Goal: Task Accomplishment & Management: Complete application form

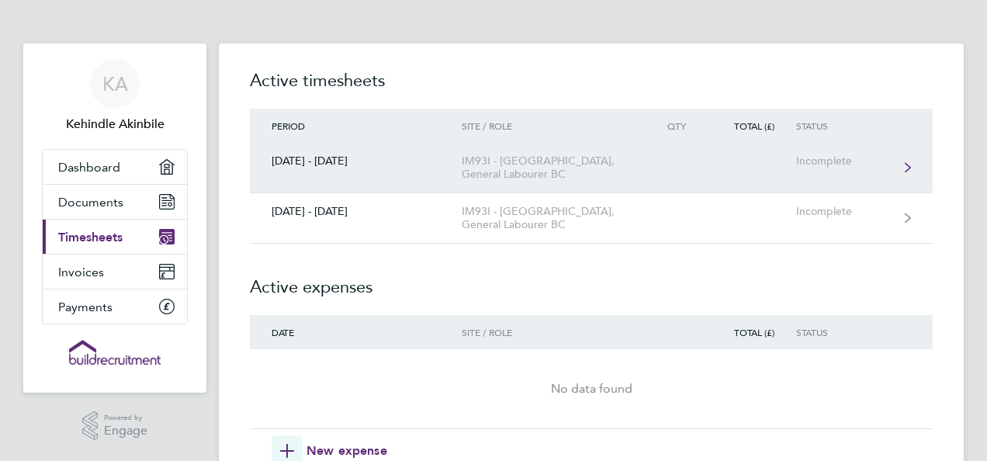
click at [532, 172] on div "IM93I - [GEOGRAPHIC_DATA], General Labourer BC" at bounding box center [551, 167] width 178 height 26
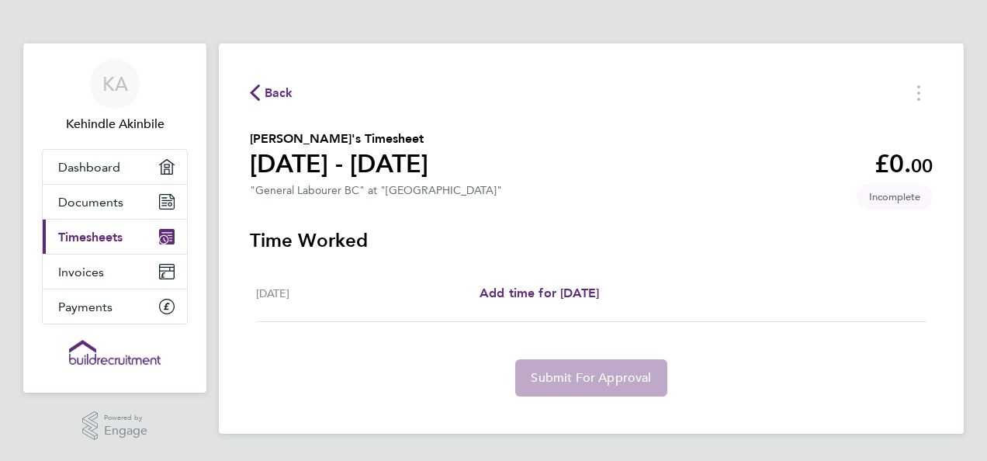
click at [255, 96] on icon "button" at bounding box center [255, 93] width 10 height 16
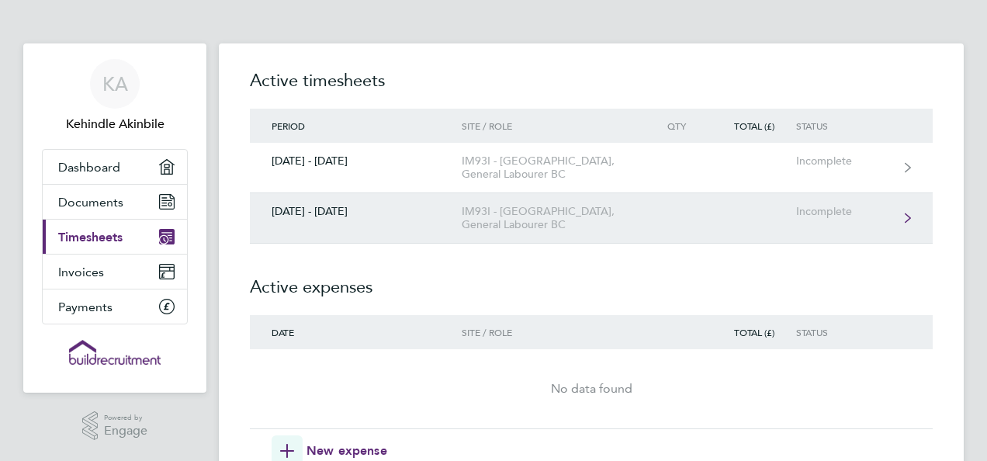
click at [495, 207] on div "IM93I - [GEOGRAPHIC_DATA], General Labourer BC" at bounding box center [551, 218] width 178 height 26
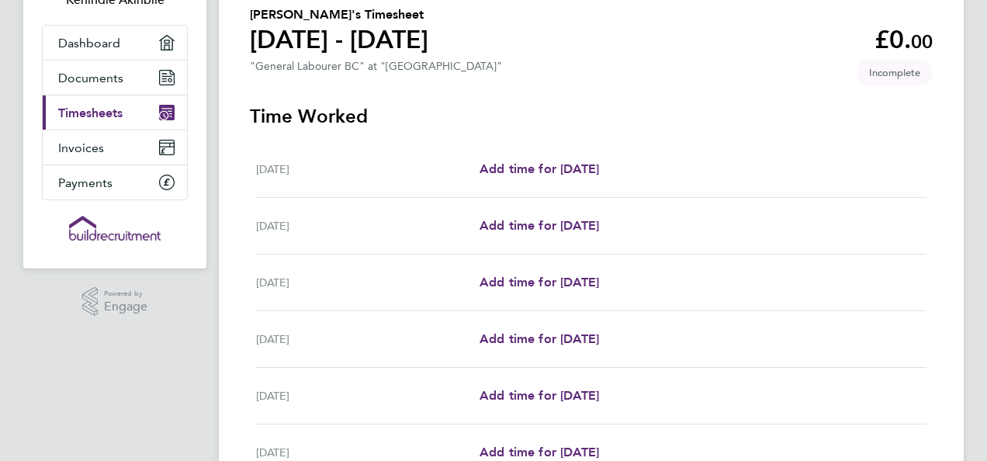
click at [231, 327] on div "Back [PERSON_NAME]'s Timesheet [DATE] - [DATE] £0. 00 "General Labourer BC" at …" at bounding box center [591, 284] width 745 height 730
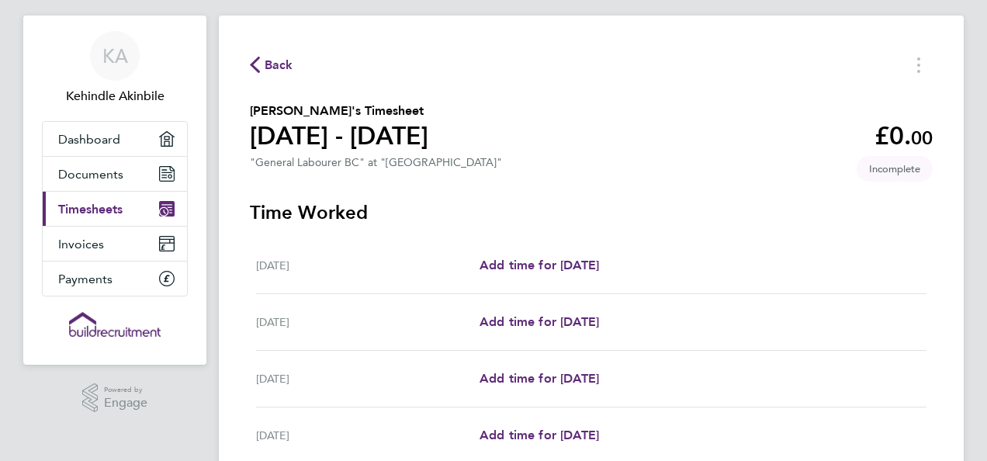
scroll to position [27, 0]
click at [254, 64] on icon "button" at bounding box center [255, 65] width 10 height 16
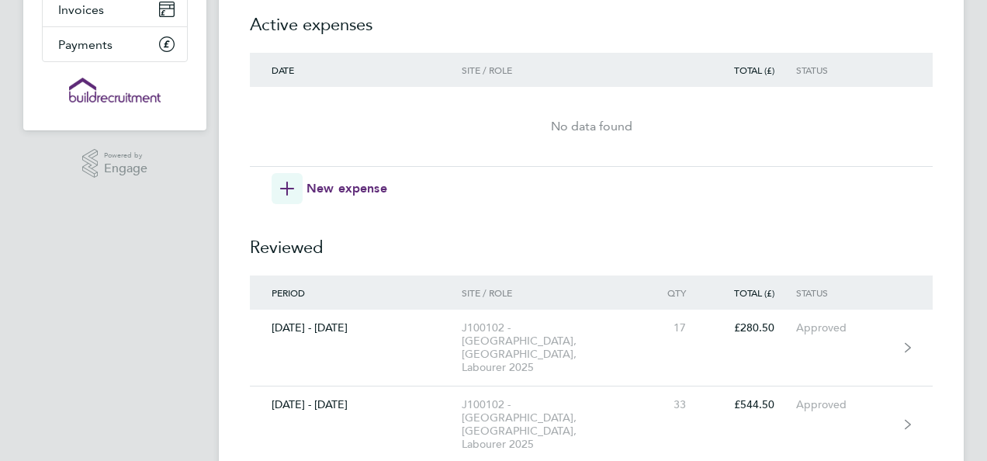
scroll to position [266, 0]
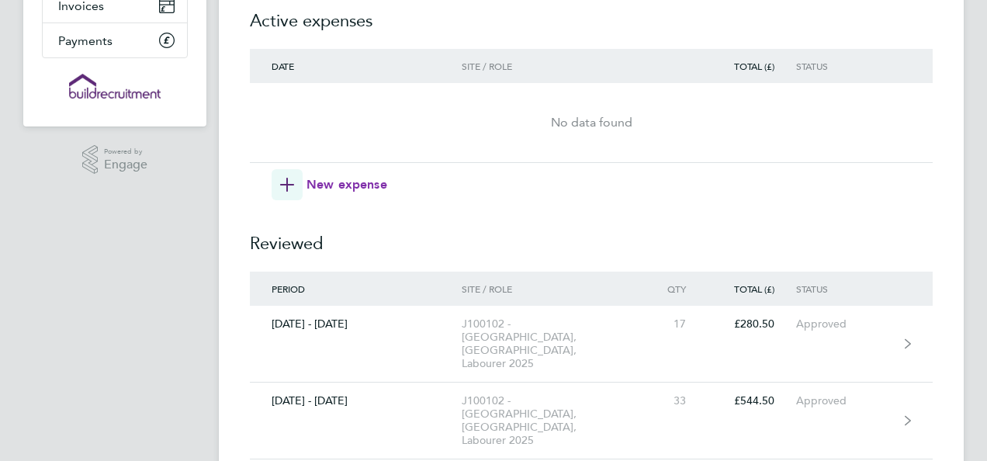
click at [282, 182] on icon "button" at bounding box center [287, 185] width 14 height 14
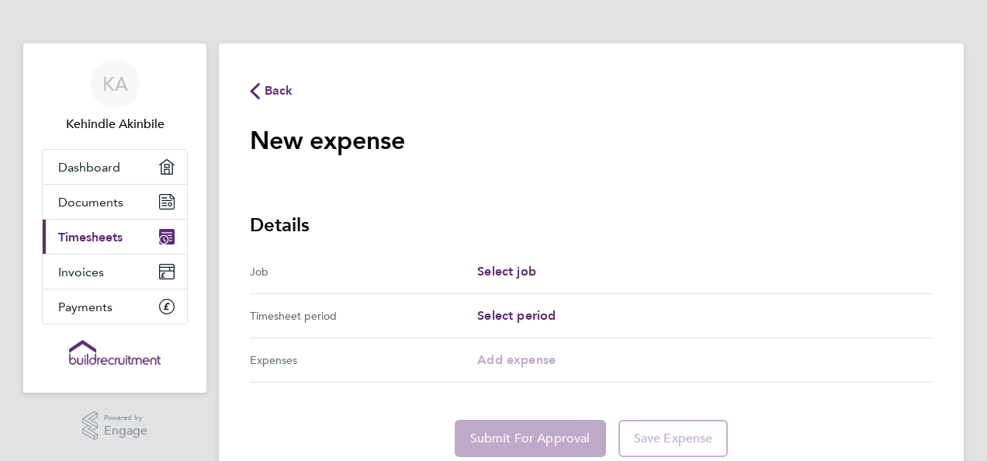
click at [272, 98] on span "Back" at bounding box center [278, 90] width 29 height 19
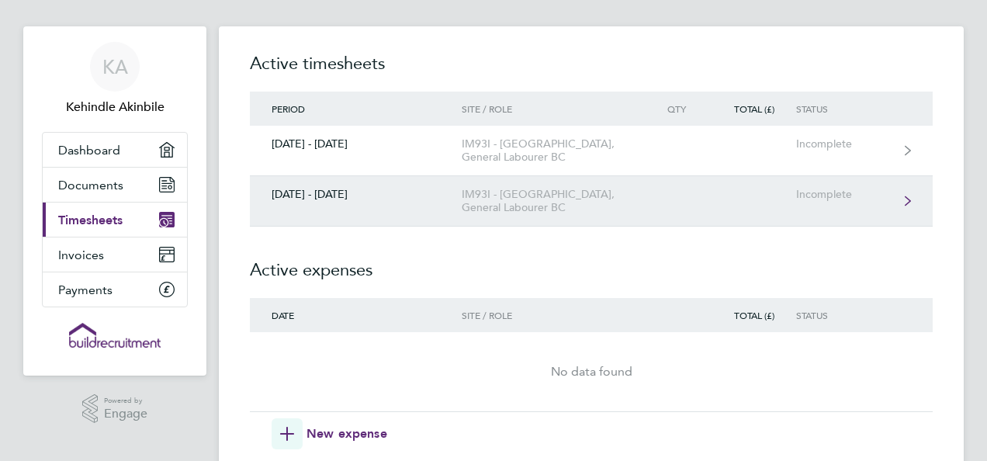
scroll to position [17, 0]
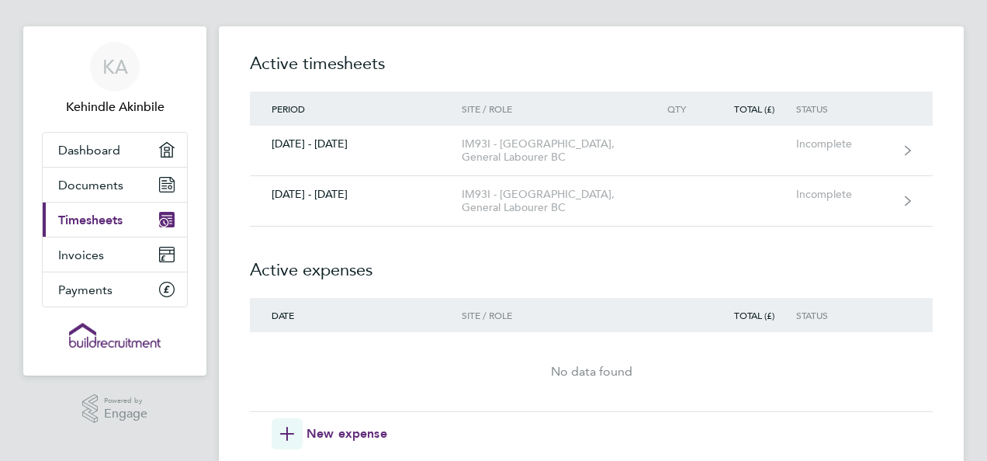
click at [679, 368] on div "No data found" at bounding box center [591, 371] width 683 height 19
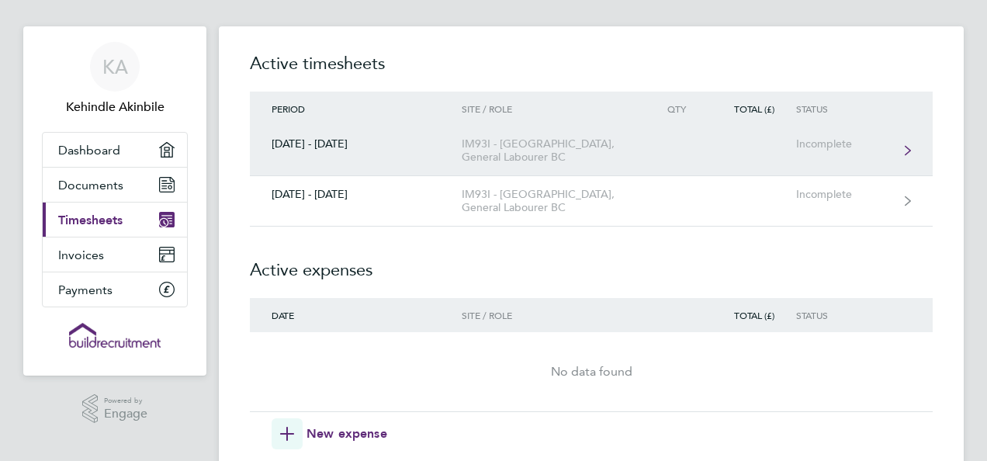
click at [534, 146] on div "IM93I - [GEOGRAPHIC_DATA], General Labourer BC" at bounding box center [551, 150] width 178 height 26
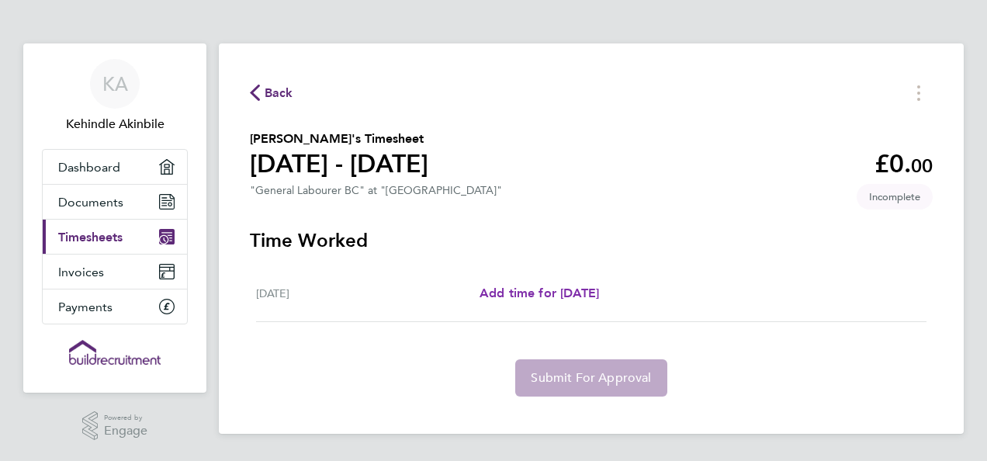
click at [596, 292] on span "Add time for [DATE]" at bounding box center [538, 292] width 119 height 15
select select "30"
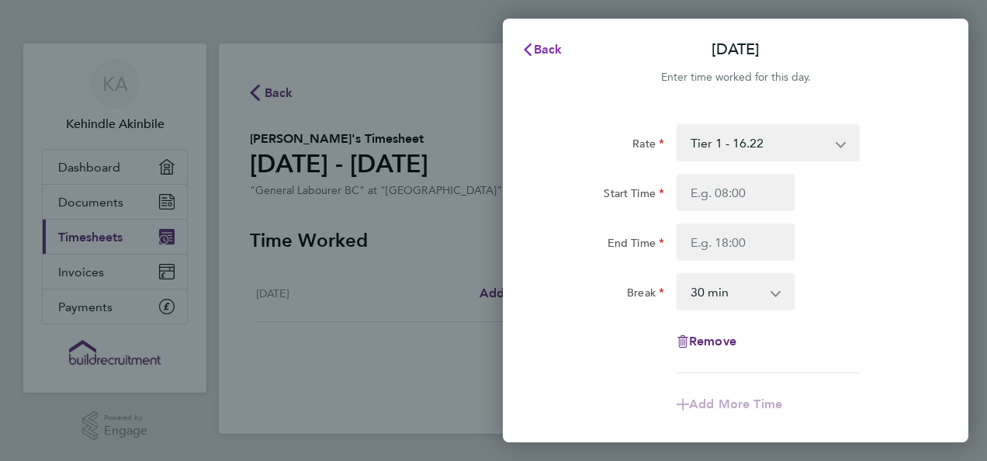
click at [536, 52] on span "Back" at bounding box center [548, 49] width 29 height 15
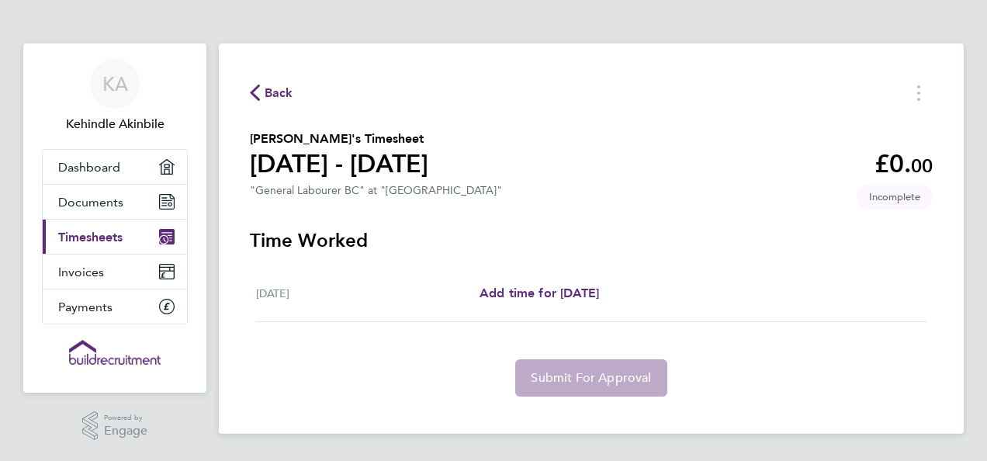
click at [245, 95] on div "Back [PERSON_NAME]'s Timesheet [DATE] - [DATE] £0. 00 "General Labourer BC" at …" at bounding box center [591, 238] width 745 height 390
click at [266, 93] on span "Back" at bounding box center [278, 93] width 29 height 19
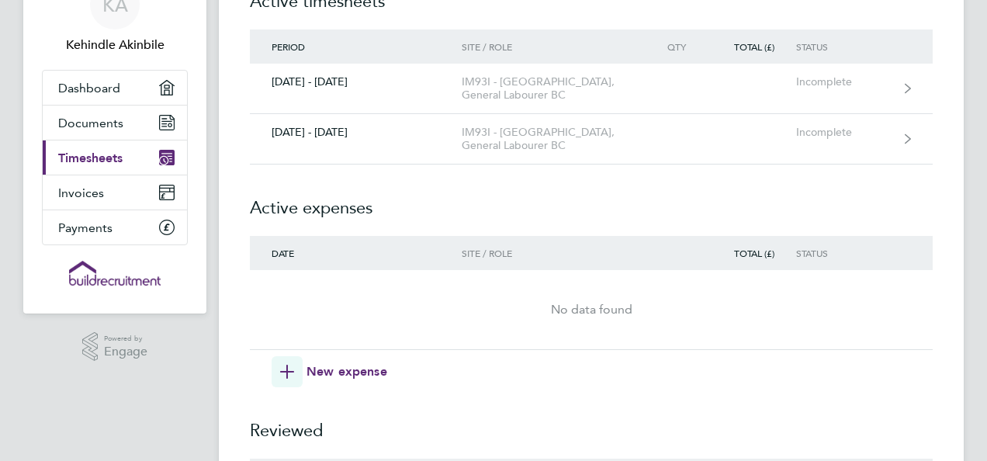
scroll to position [76, 0]
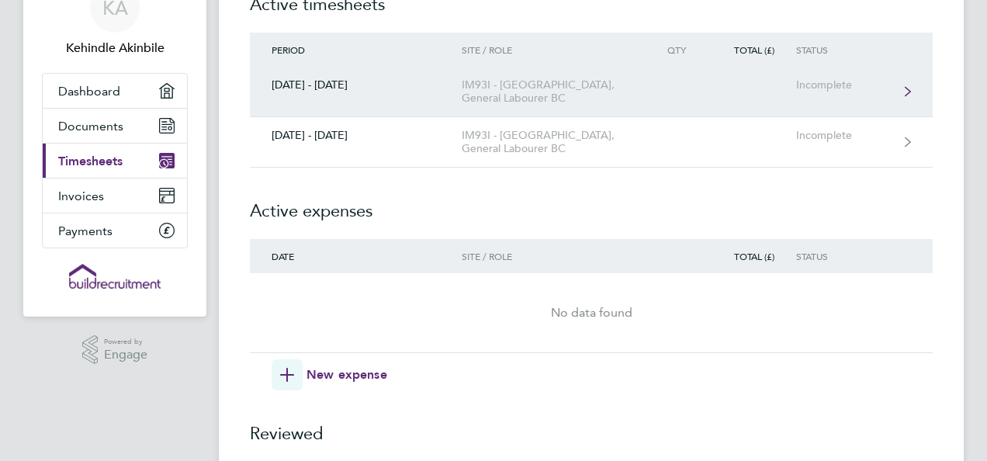
click at [507, 79] on div "IM93I - [GEOGRAPHIC_DATA], General Labourer BC" at bounding box center [551, 91] width 178 height 26
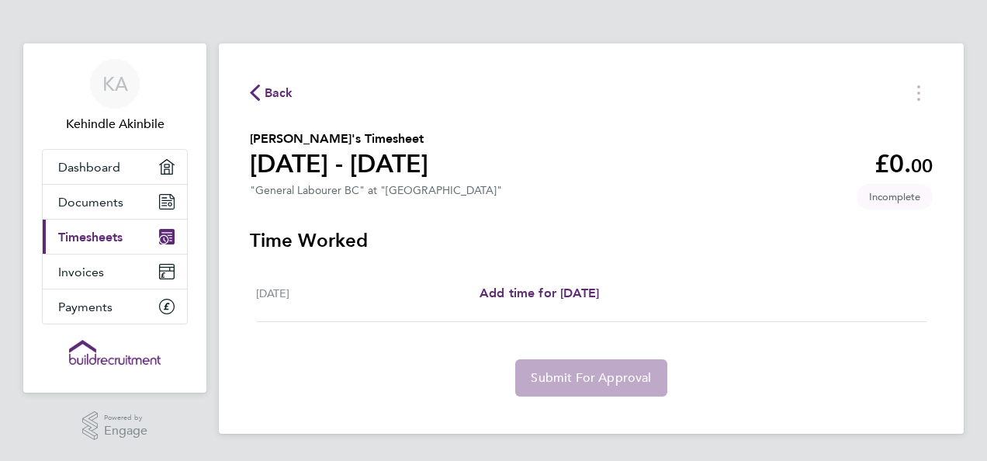
click at [253, 86] on icon "button" at bounding box center [255, 93] width 10 height 16
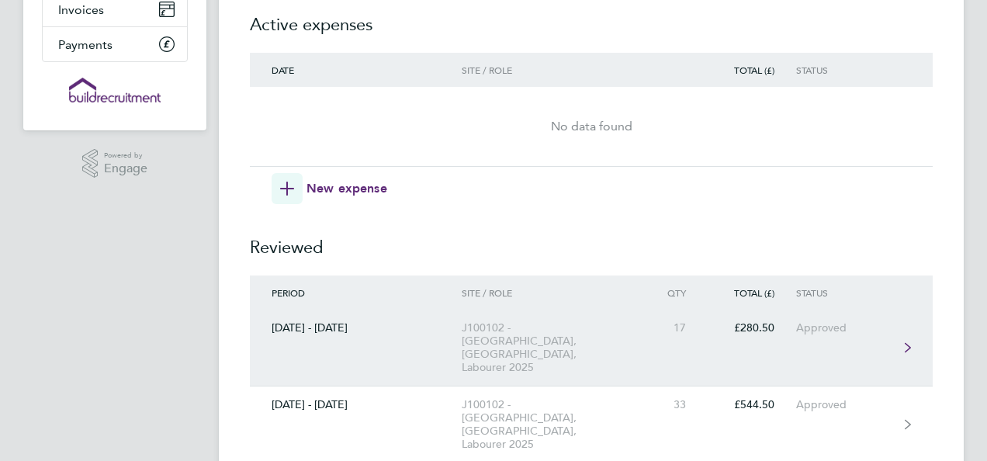
scroll to position [266, 0]
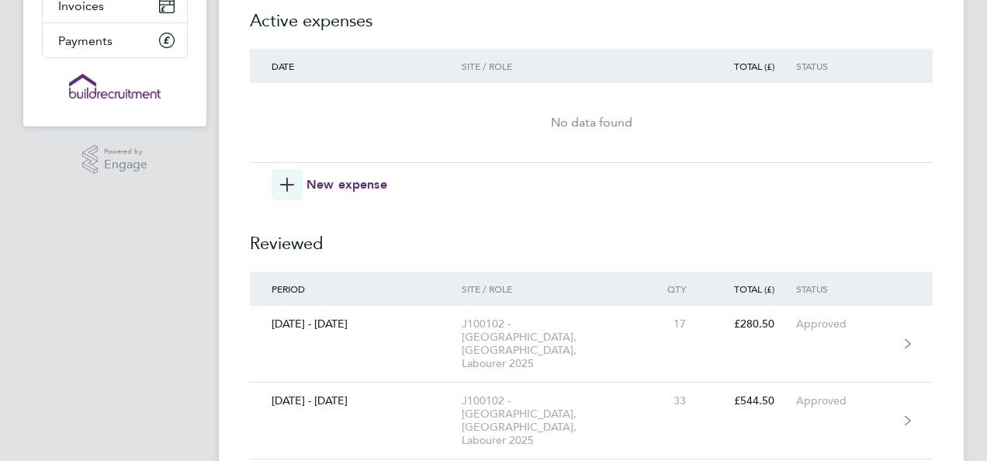
click at [242, 154] on div "Timesheets Expenses Active timesheets Period Site / Role Qty Total (£) Status 1…" at bounding box center [591, 133] width 745 height 713
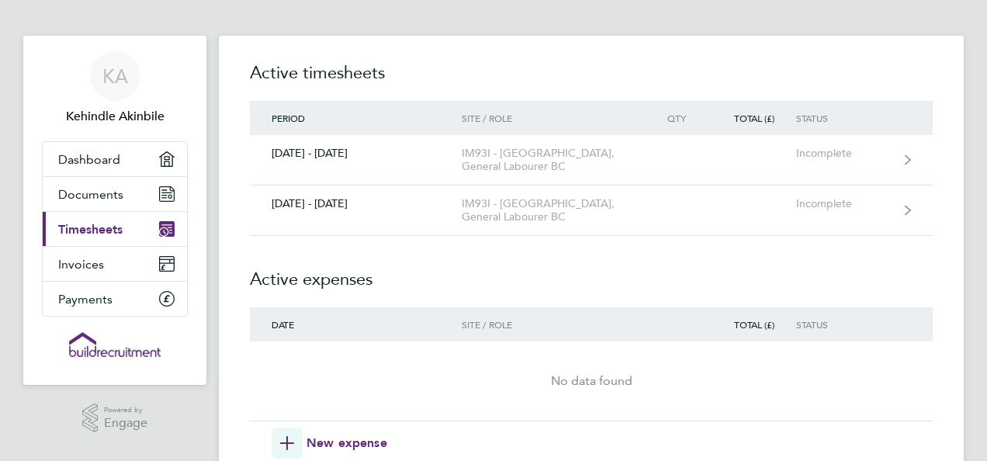
scroll to position [0, 0]
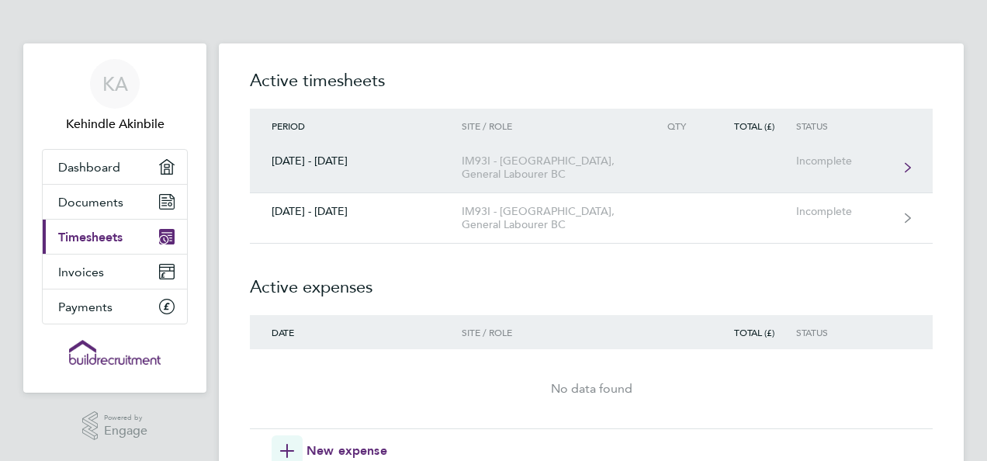
click at [549, 169] on div "IM93I - [GEOGRAPHIC_DATA], General Labourer BC" at bounding box center [551, 167] width 178 height 26
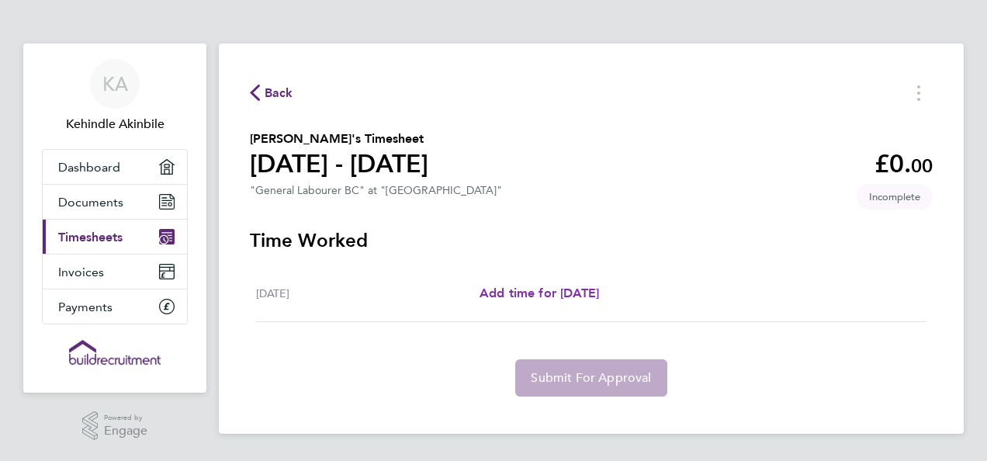
click at [529, 295] on span "Add time for [DATE]" at bounding box center [538, 292] width 119 height 15
select select "30"
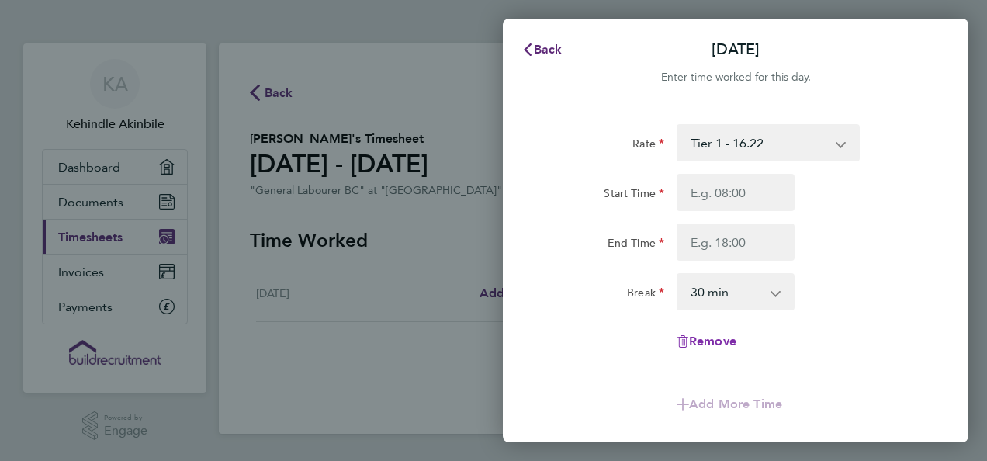
click at [712, 347] on span "Remove" at bounding box center [712, 341] width 47 height 15
select select "null"
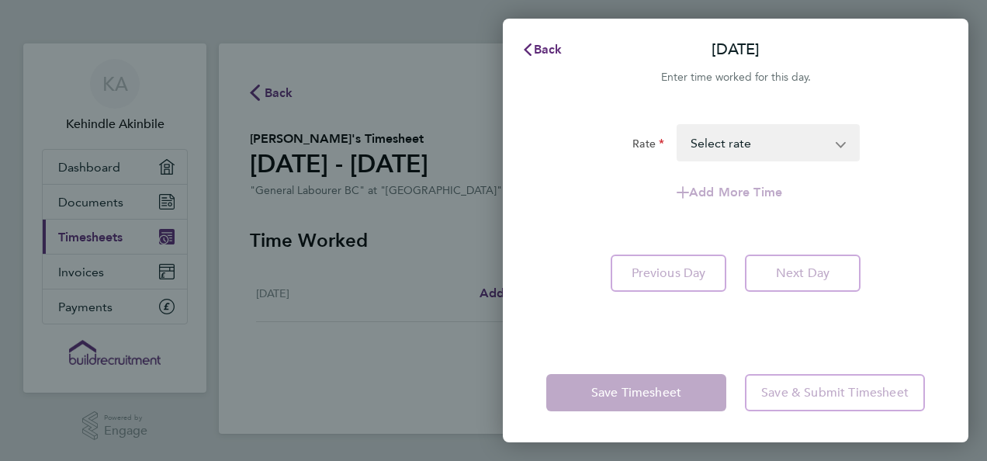
click at [398, 271] on div "Back Fri 22 Aug Enter time worked for this day. Rate Tier 1 - 16.22 Tier 2 - 16…" at bounding box center [493, 230] width 987 height 461
click at [529, 48] on icon "button" at bounding box center [527, 49] width 12 height 12
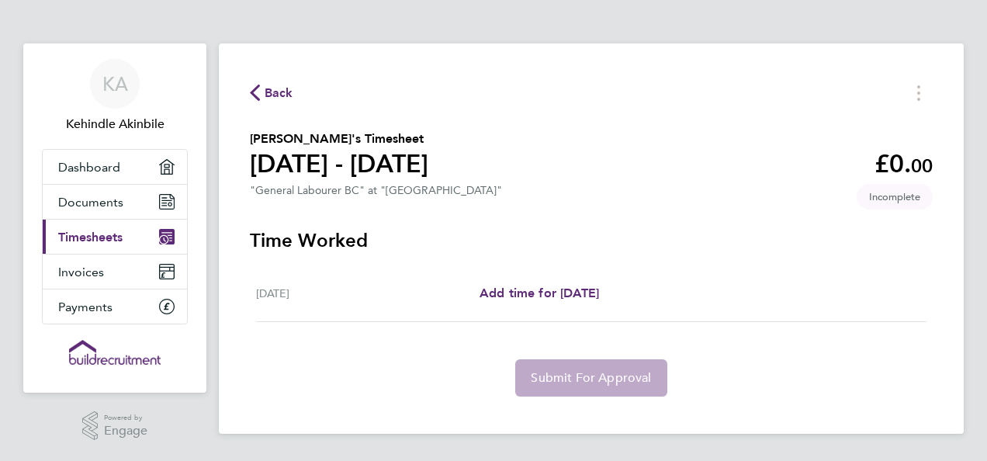
click at [254, 85] on icon "button" at bounding box center [255, 93] width 10 height 16
